Goal: Information Seeking & Learning: Learn about a topic

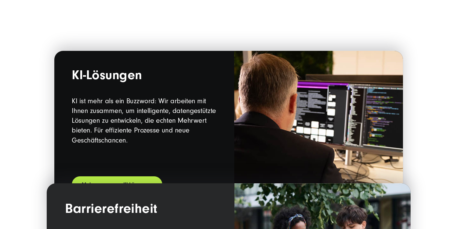
scroll to position [665, 0]
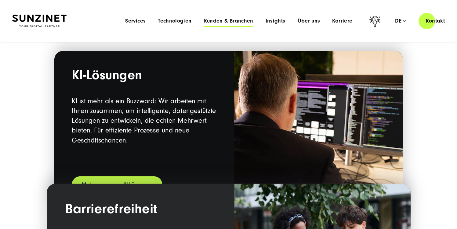
click at [232, 19] on span "Kunden & Branchen" at bounding box center [228, 21] width 49 height 6
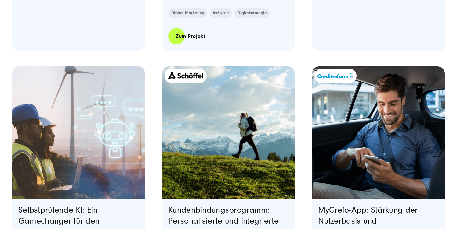
scroll to position [751, 0]
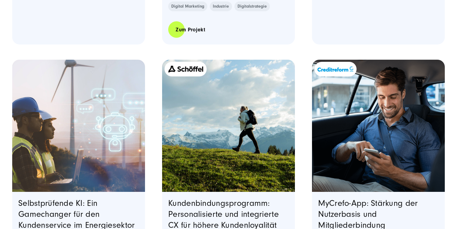
click at [214, 104] on img "Featured image: Schöffel Kundenbindungsprogramm Teaserbild - Read full post: Sc…" at bounding box center [228, 126] width 133 height 133
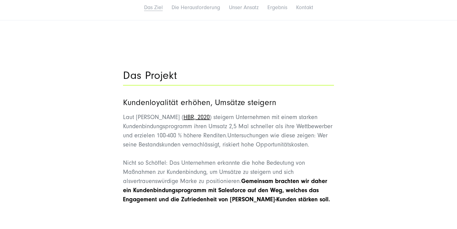
click at [148, 11] on link "Das Ziel" at bounding box center [153, 7] width 19 height 6
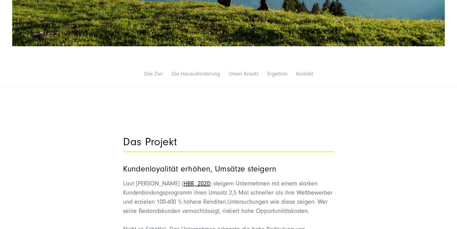
scroll to position [278, 0]
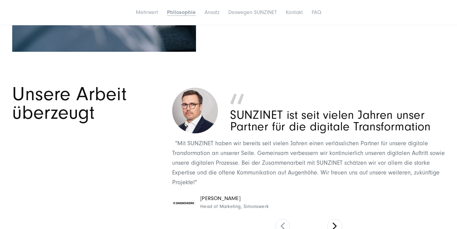
scroll to position [1113, 0]
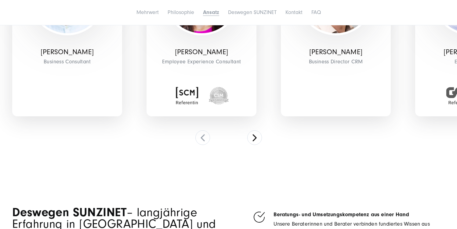
scroll to position [1931, 0]
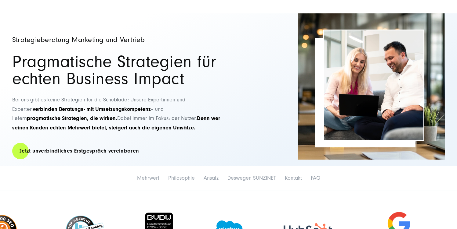
scroll to position [36, 0]
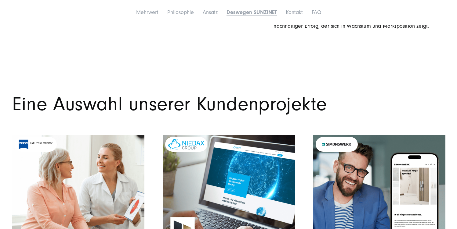
scroll to position [2266, 0]
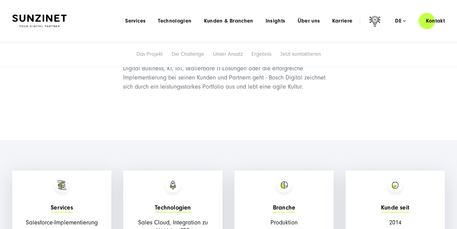
scroll to position [422, 0]
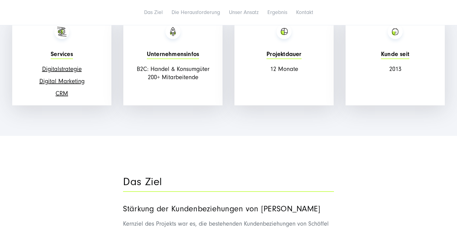
scroll to position [592, 0]
